Goal: Check status: Check status

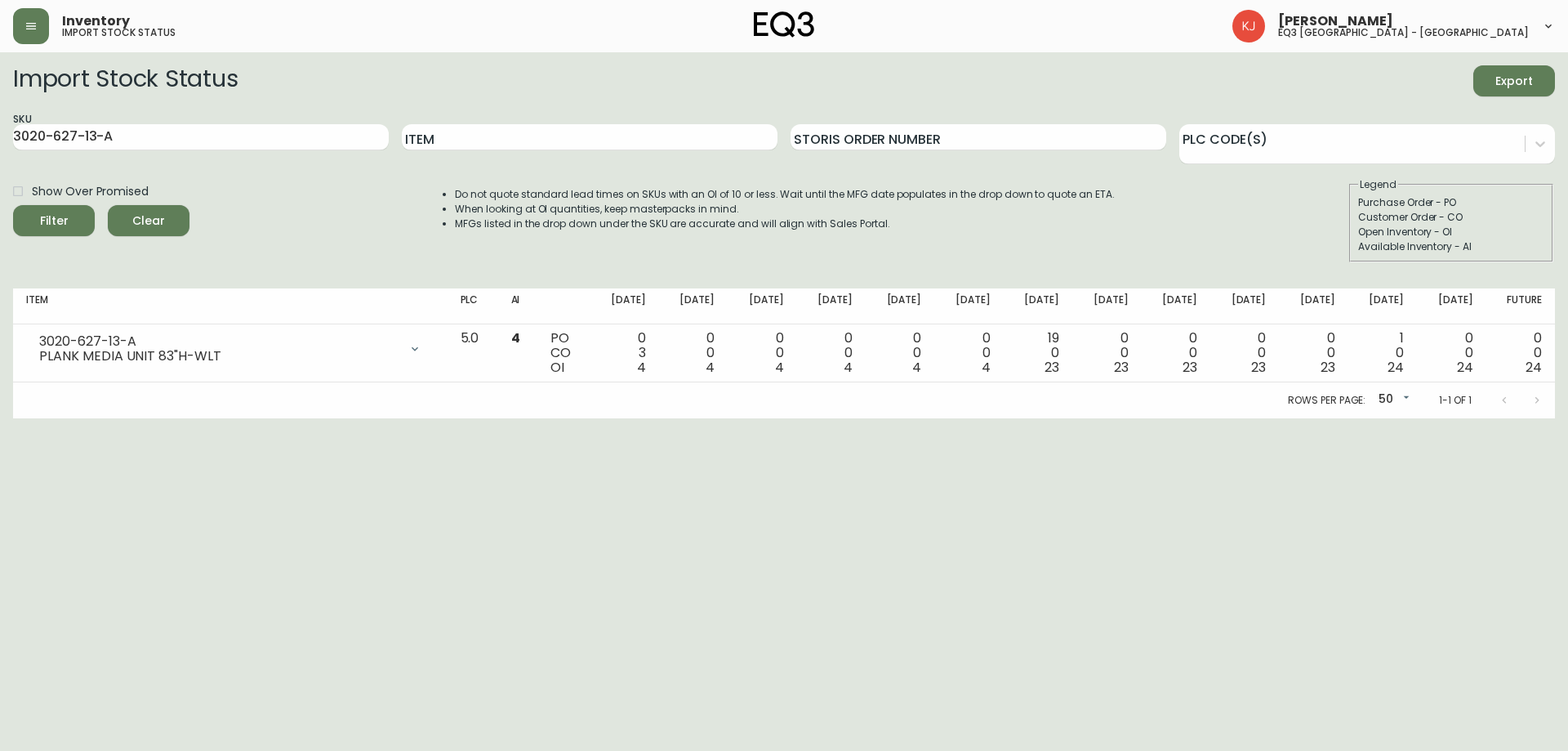
click at [243, 204] on div "Show Over Promised Filter Clear Do not quote standard lead times on SKUs with a…" at bounding box center [783, 220] width 1542 height 85
drag, startPoint x: 131, startPoint y: 132, endPoint x: 24, endPoint y: 5, distance: 166.1
click at [0, 11] on div "Inventory import stock status [PERSON_NAME] eq3 [GEOGRAPHIC_DATA] - [GEOGRAPHIC…" at bounding box center [784, 209] width 1568 height 418
type input "CLIMB"
click at [13, 205] on button "Filter" at bounding box center [53, 221] width 81 height 31
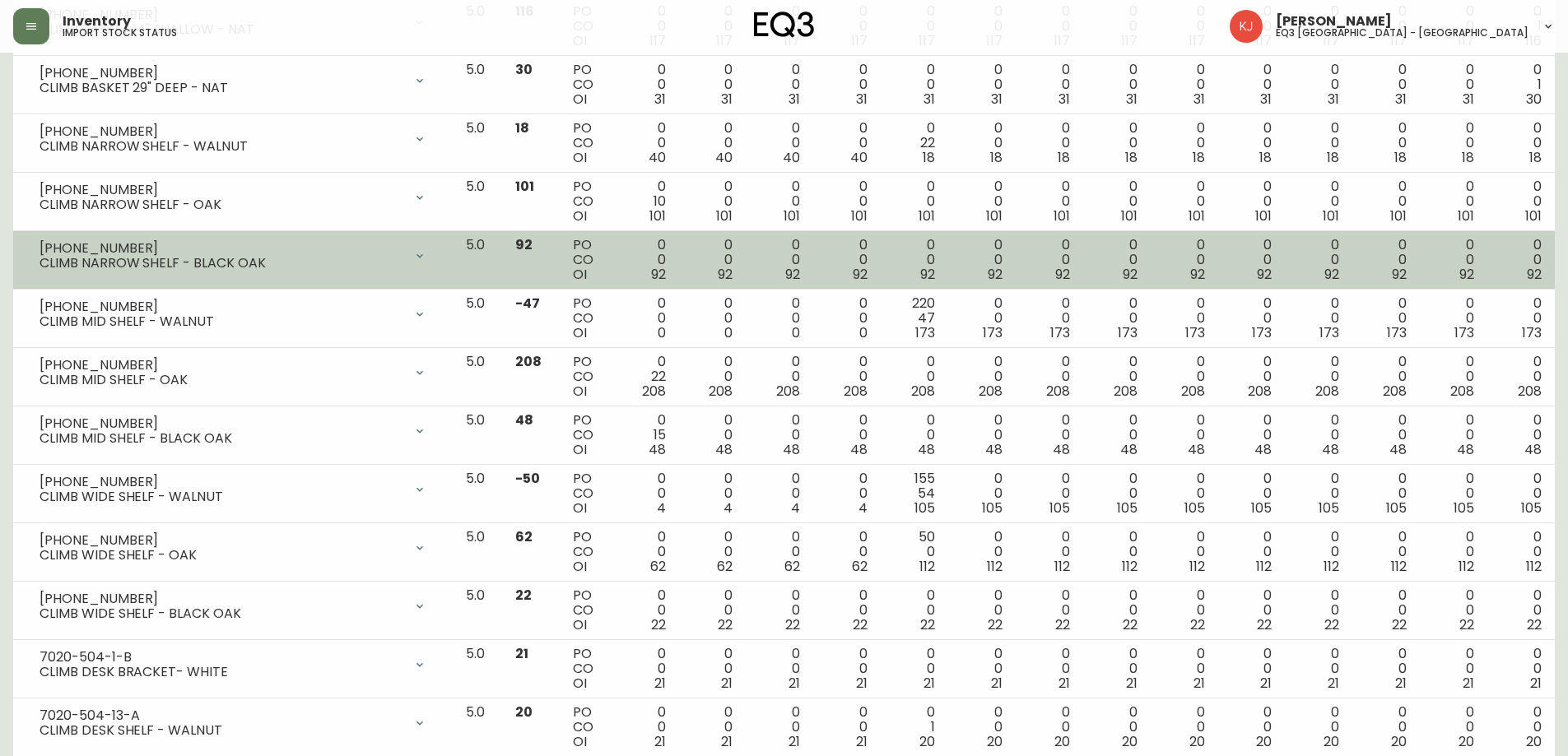
scroll to position [411, 0]
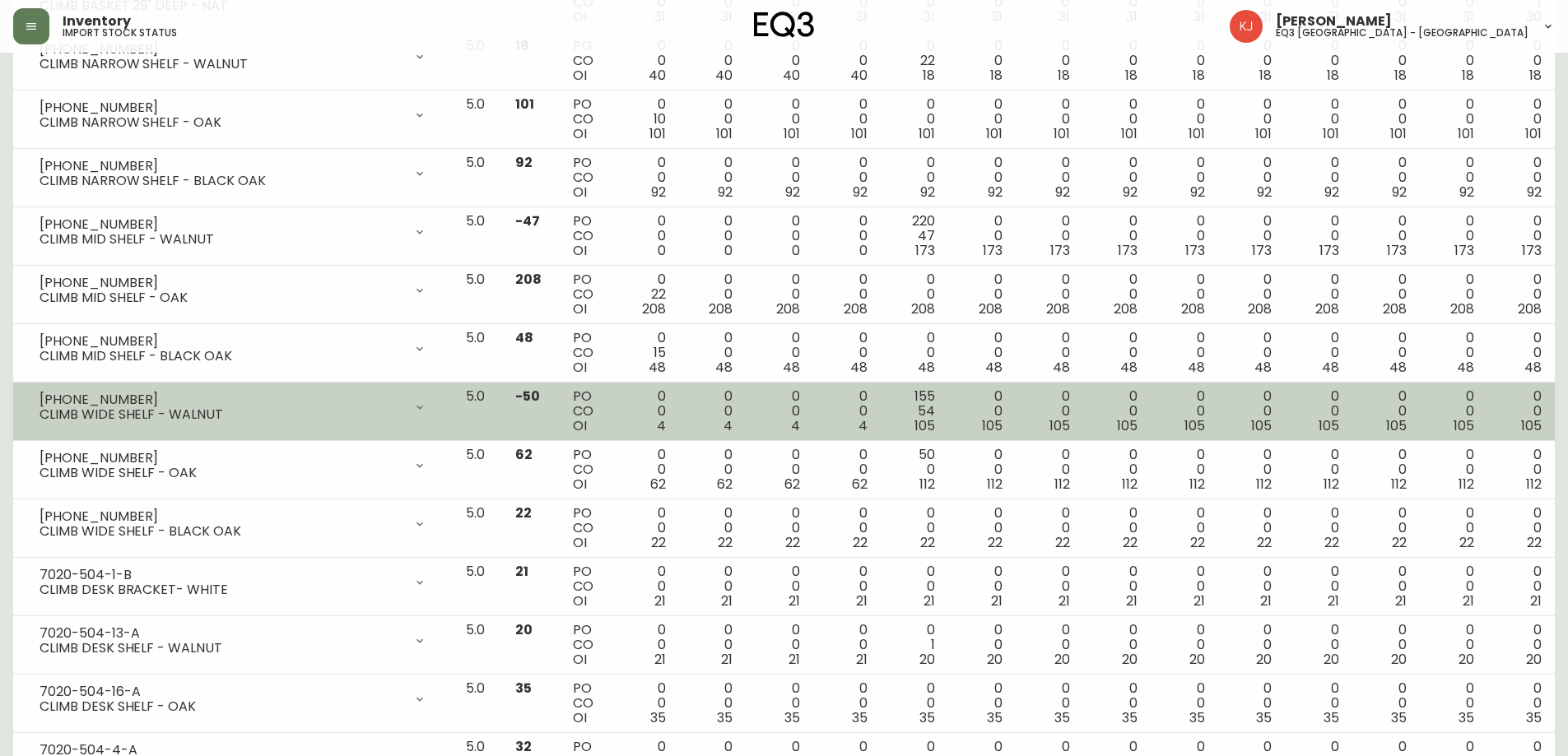
click at [251, 417] on div "CLIMB WIDE SHELF - WALNUT" at bounding box center [221, 414] width 364 height 15
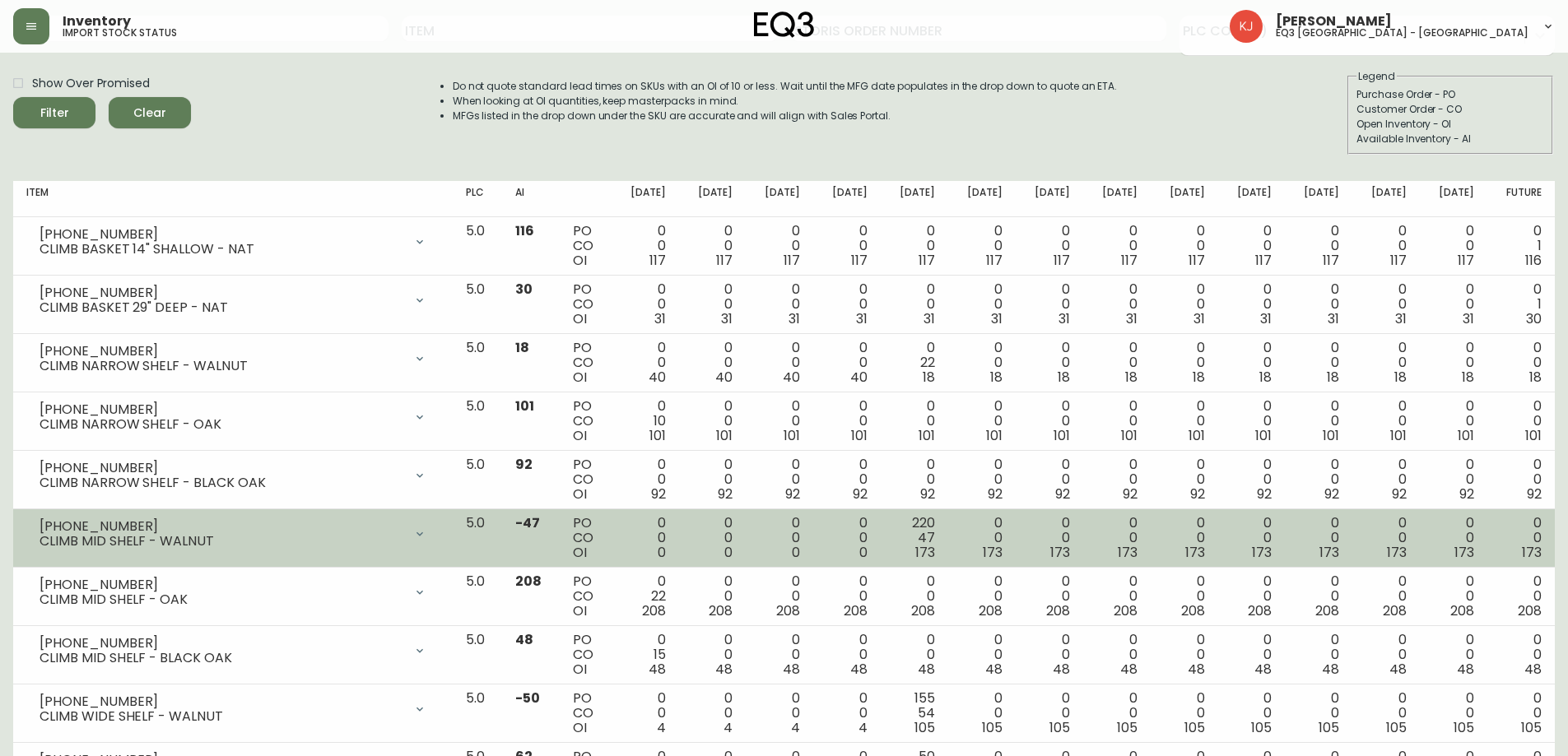
scroll to position [0, 0]
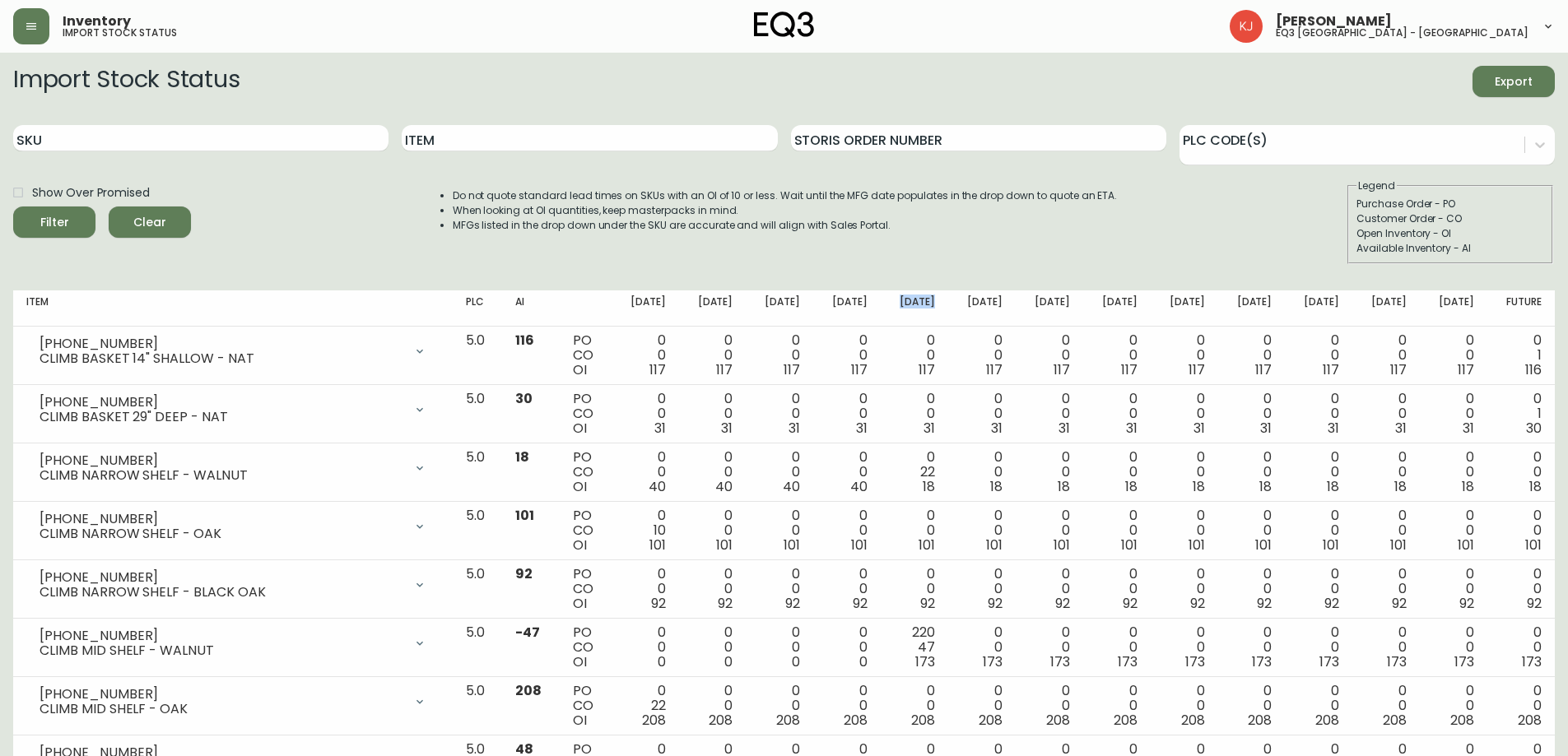
drag, startPoint x: 911, startPoint y: 302, endPoint x: 952, endPoint y: 301, distance: 41.0
click at [948, 301] on th "[DATE]" at bounding box center [915, 308] width 67 height 37
drag, startPoint x: 1113, startPoint y: 298, endPoint x: 1150, endPoint y: 303, distance: 37.3
click at [1150, 303] on th "[DATE]" at bounding box center [1116, 308] width 67 height 37
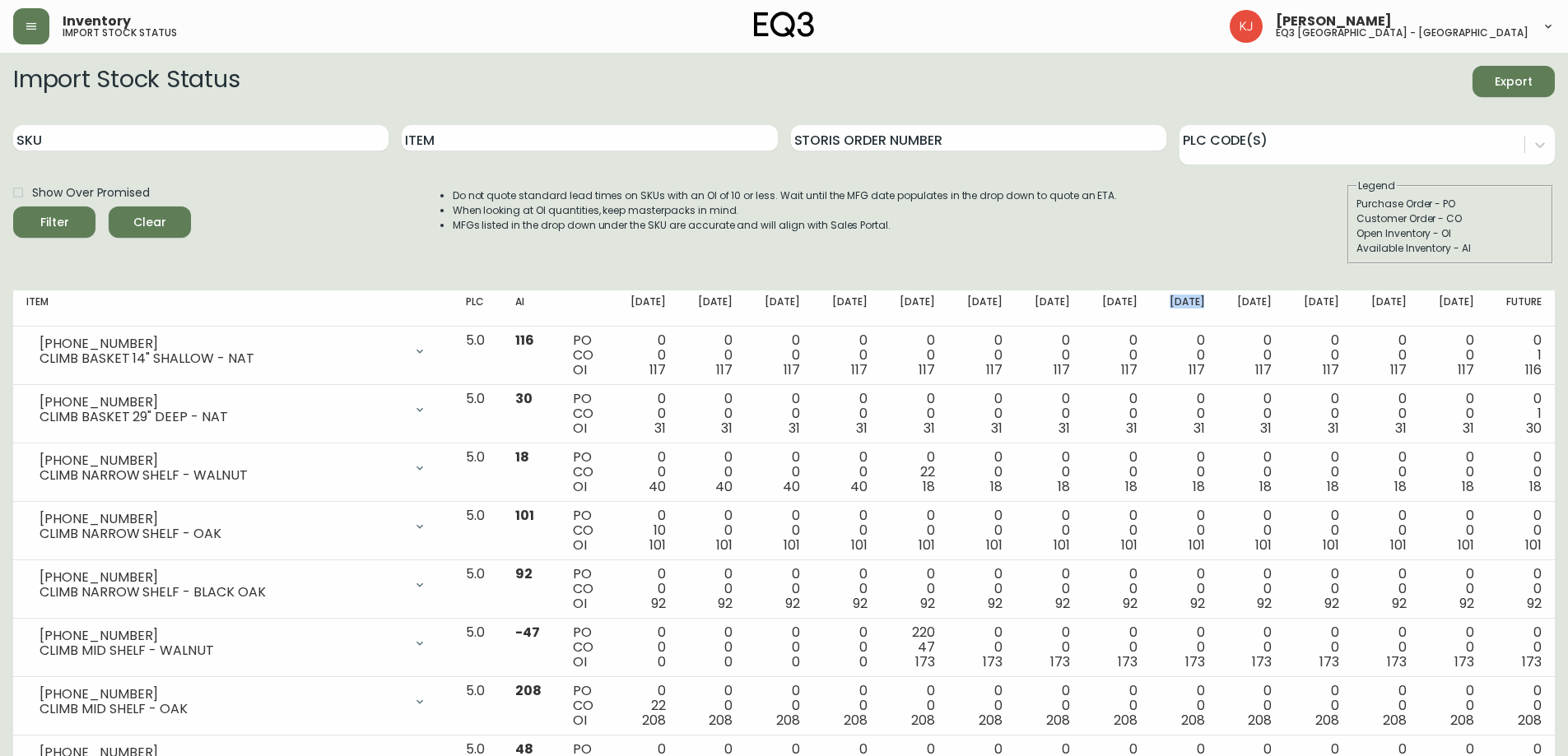
drag, startPoint x: 1179, startPoint y: 298, endPoint x: 1216, endPoint y: 302, distance: 37.2
click at [1216, 302] on th "[DATE]" at bounding box center [1184, 308] width 67 height 37
drag, startPoint x: 1188, startPoint y: 299, endPoint x: 1215, endPoint y: 300, distance: 27.0
click at [1215, 300] on th "[DATE]" at bounding box center [1184, 308] width 67 height 37
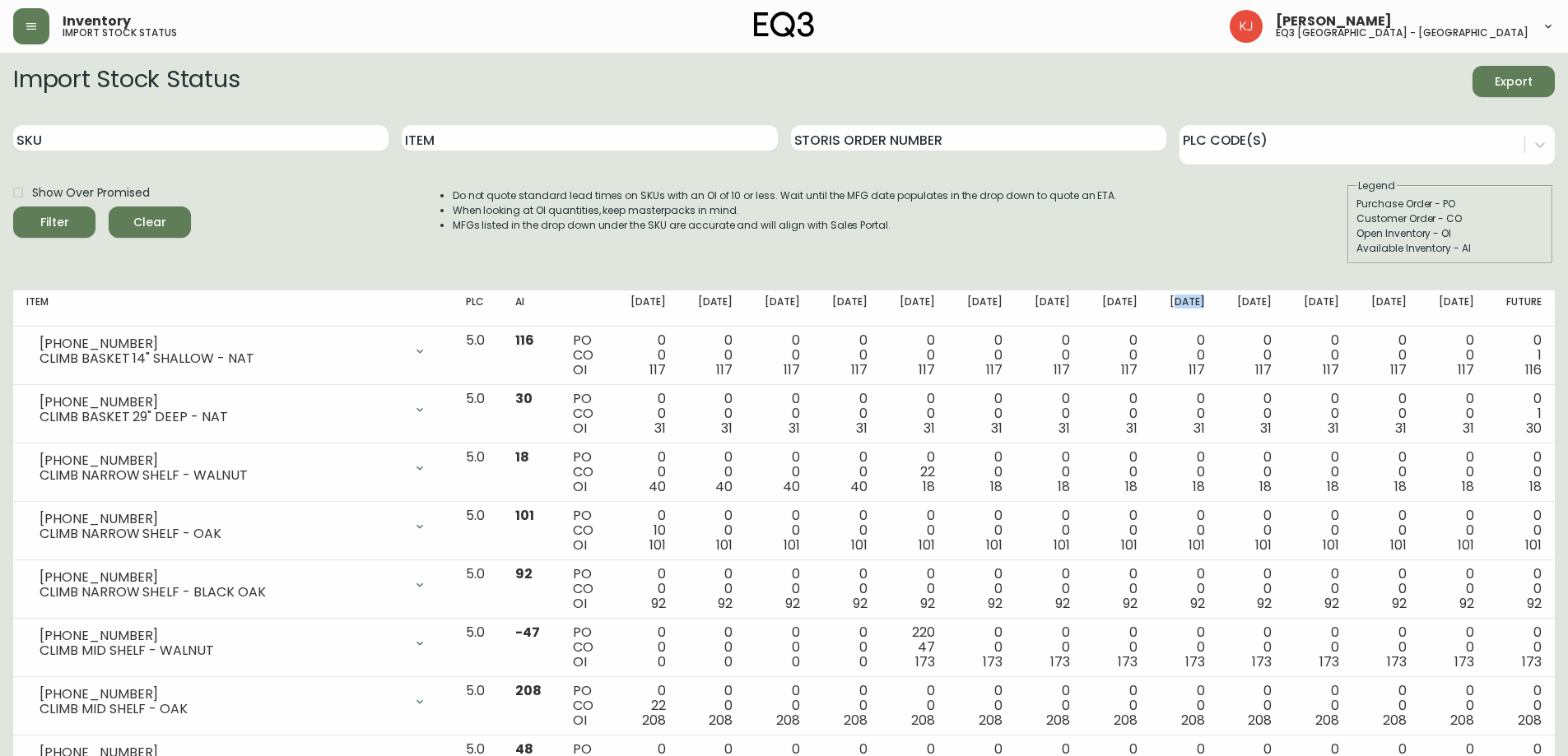
click at [1215, 300] on th "[DATE]" at bounding box center [1184, 308] width 67 height 37
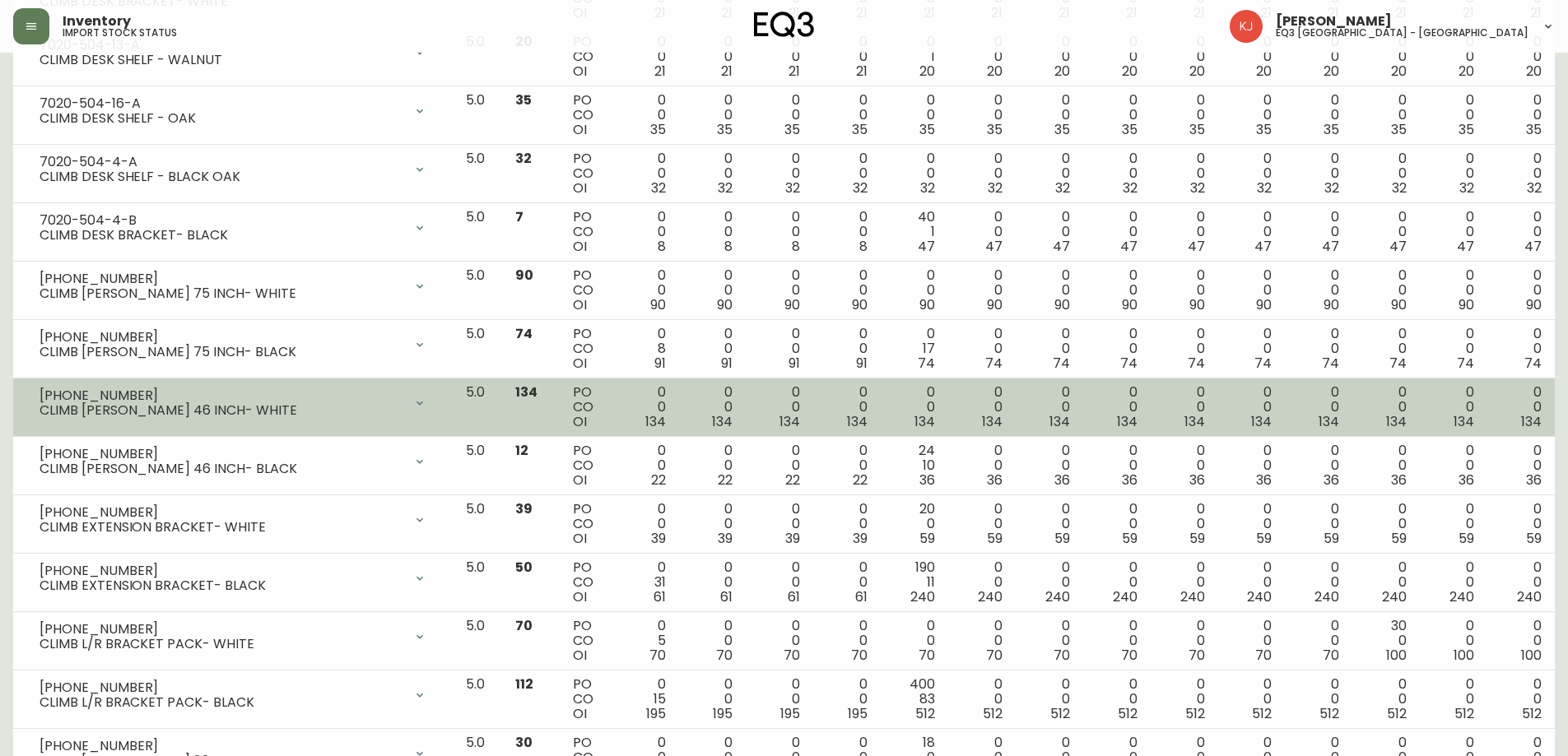
scroll to position [1126, 0]
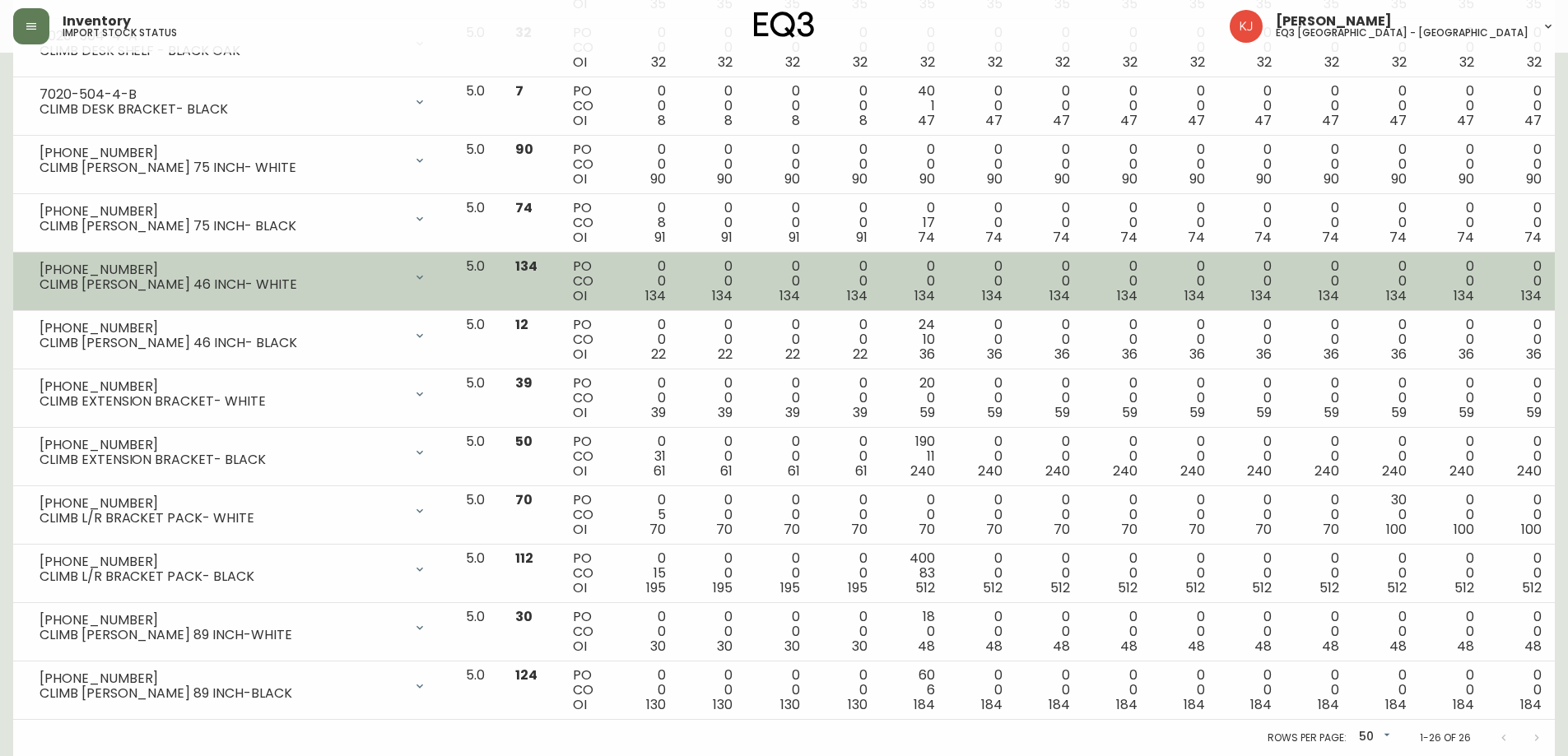
click at [126, 291] on div "CLIMB [PERSON_NAME] 46 INCH- WHITE" at bounding box center [221, 285] width 364 height 15
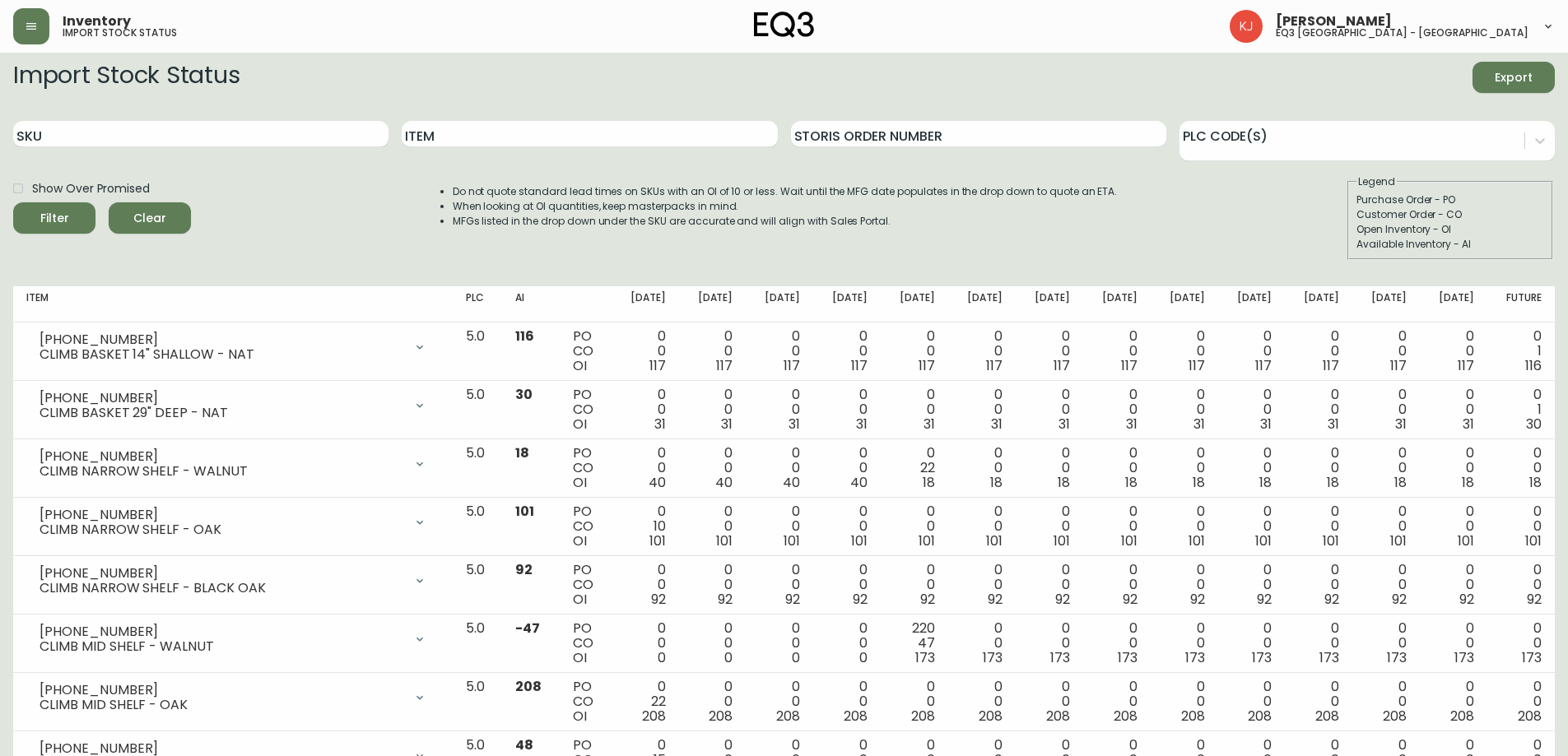
scroll to position [0, 0]
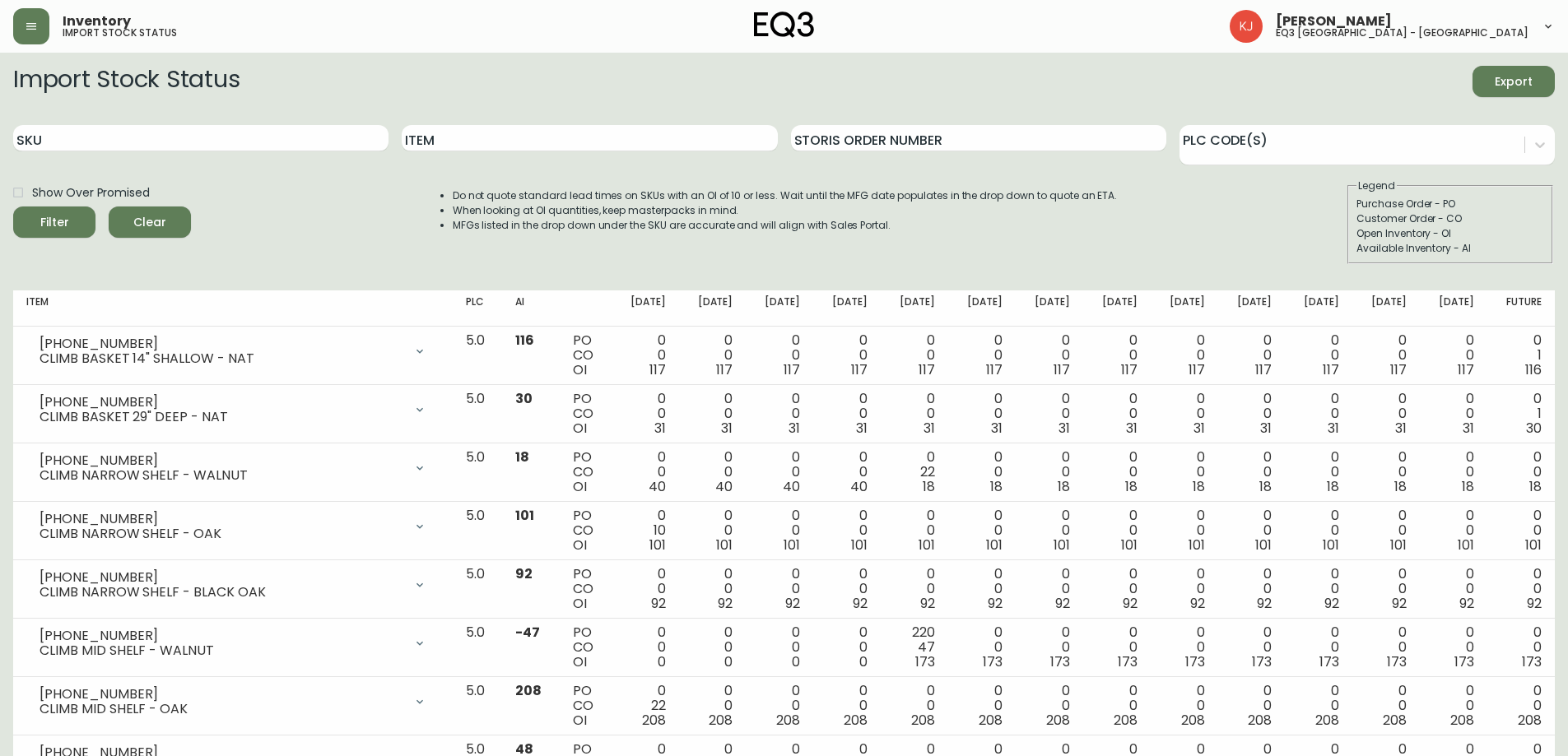
click at [447, 121] on div "Item" at bounding box center [589, 138] width 376 height 53
click at [447, 144] on input "Item" at bounding box center [589, 138] width 376 height 27
click at [13, 207] on button "Filter" at bounding box center [53, 222] width 82 height 32
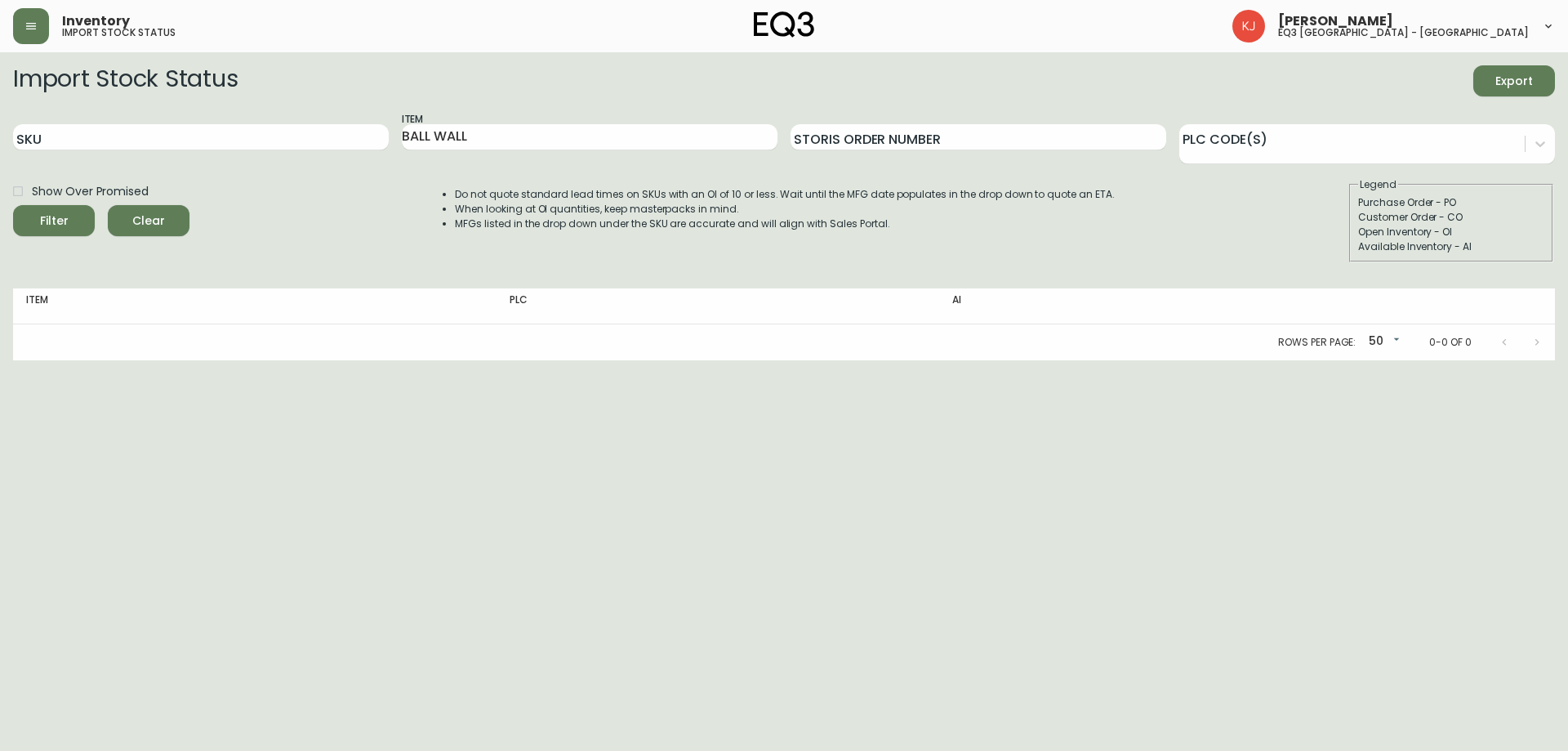
click at [179, 90] on h2 "Import Stock Status" at bounding box center [125, 81] width 225 height 31
click at [450, 134] on input "BALL WALL" at bounding box center [590, 137] width 376 height 27
type input "BALL"
click at [13, 205] on button "Filter" at bounding box center [53, 221] width 81 height 31
